Goal: Information Seeking & Learning: Learn about a topic

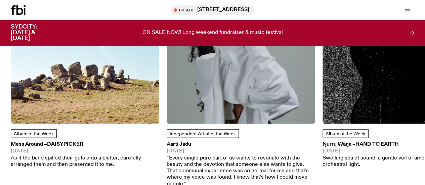
scroll to position [865, 0]
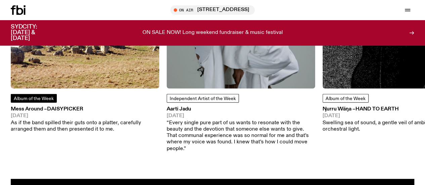
click at [38, 101] on span "Album of the Week" at bounding box center [34, 98] width 40 height 5
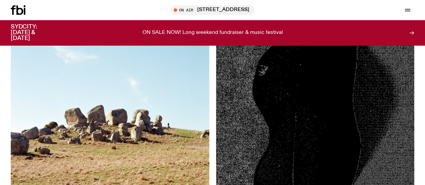
scroll to position [109, 0]
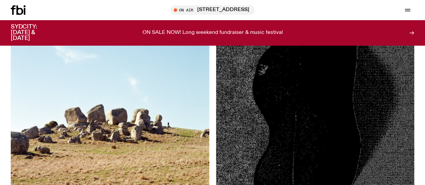
click at [69, 73] on img at bounding box center [110, 88] width 199 height 199
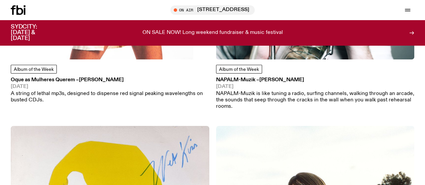
scroll to position [1309, 0]
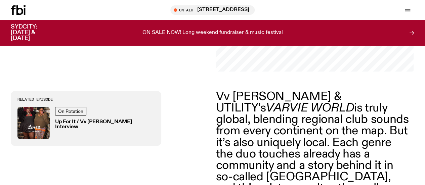
scroll to position [187, 0]
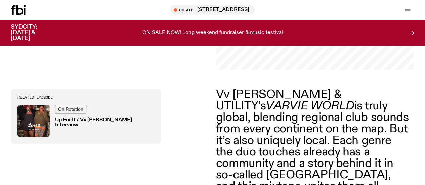
click at [90, 118] on h3 "Up For It / Vv [PERSON_NAME] Interview" at bounding box center [105, 123] width 100 height 10
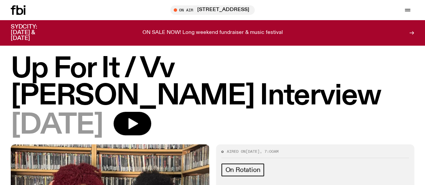
scroll to position [2, 0]
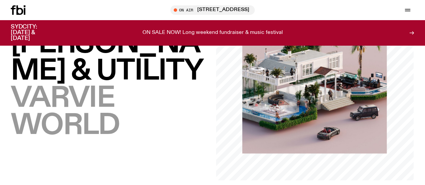
scroll to position [5, 0]
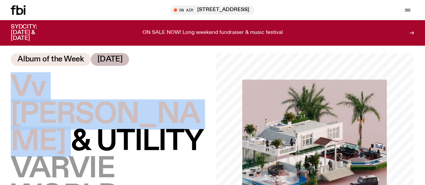
drag, startPoint x: 13, startPoint y: 82, endPoint x: 129, endPoint y: 117, distance: 121.5
click at [129, 117] on span "Vv [PERSON_NAME] & UTILITY" at bounding box center [107, 114] width 192 height 85
copy span "Vv [PERSON_NAME] & UTILITY"
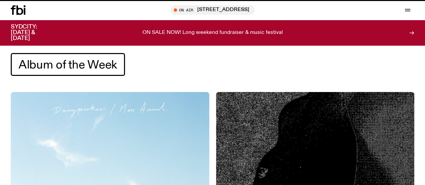
scroll to position [1309, 0]
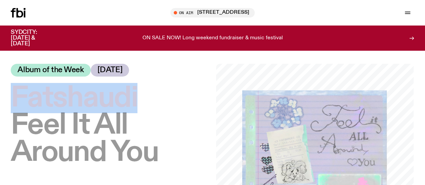
drag, startPoint x: 14, startPoint y: 100, endPoint x: 149, endPoint y: 111, distance: 136.0
click at [138, 111] on span "Fatshaudi" at bounding box center [74, 98] width 127 height 30
copy span "Fatshaudi"
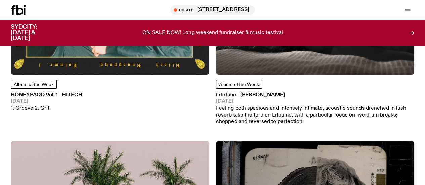
scroll to position [2319, 0]
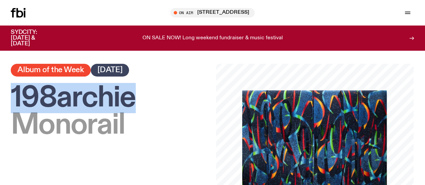
drag, startPoint x: 10, startPoint y: 96, endPoint x: 158, endPoint y: 102, distance: 148.0
click at [158, 102] on div "198archie – Monorail Album of the Week [DATE]" at bounding box center [212, 163] width 425 height 199
copy span "198archie"
click at [184, 106] on h1 "198archie – Monorail" at bounding box center [110, 112] width 199 height 54
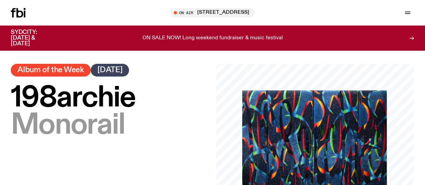
click at [184, 106] on h1 "198archie – Monorail" at bounding box center [110, 112] width 199 height 54
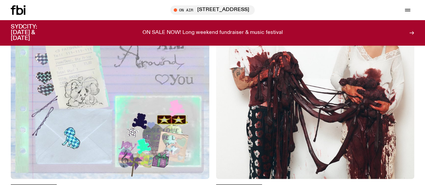
scroll to position [2742, 0]
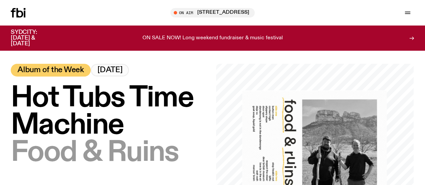
click at [16, 101] on span "Hot Tubs Time Machine" at bounding box center [102, 111] width 183 height 57
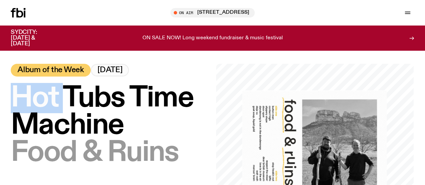
click at [16, 101] on span "Hot Tubs Time Machine" at bounding box center [102, 111] width 183 height 57
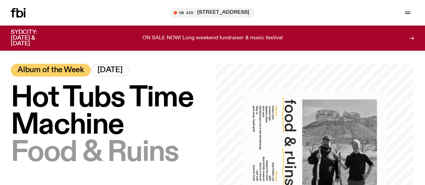
click at [16, 101] on span "Hot Tubs Time Machine" at bounding box center [102, 111] width 183 height 57
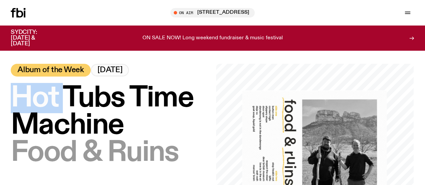
click at [16, 101] on span "Hot Tubs Time Machine" at bounding box center [102, 111] width 183 height 57
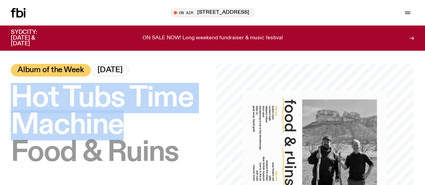
drag, startPoint x: 12, startPoint y: 100, endPoint x: 135, endPoint y: 154, distance: 134.3
click at [135, 141] on span "Hot Tubs Time Machine" at bounding box center [102, 111] width 183 height 57
copy span "Hot Tubs Time Machine"
